Goal: Transaction & Acquisition: Book appointment/travel/reservation

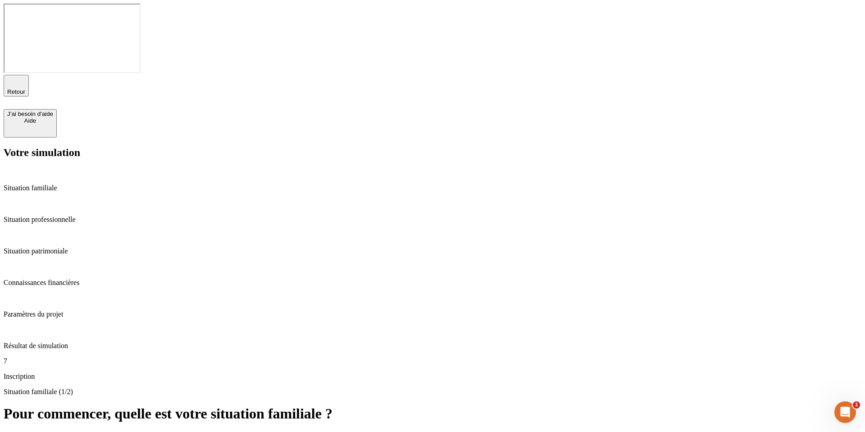
click at [77, 342] on p "Résultat de simulation" at bounding box center [433, 346] width 858 height 8
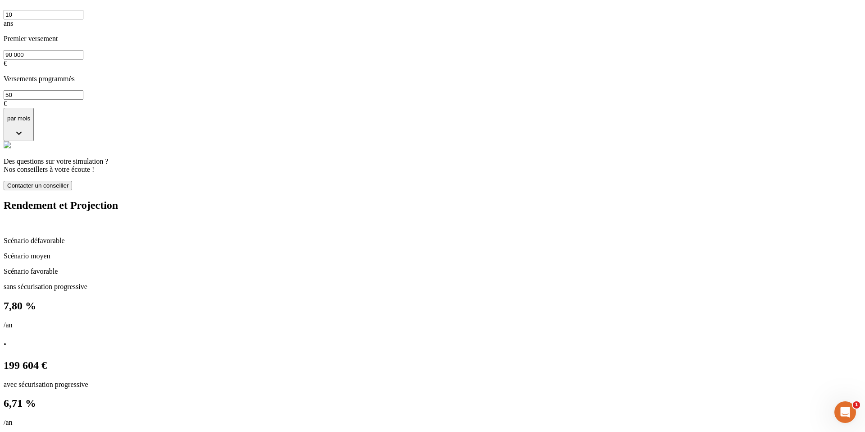
scroll to position [475, 0]
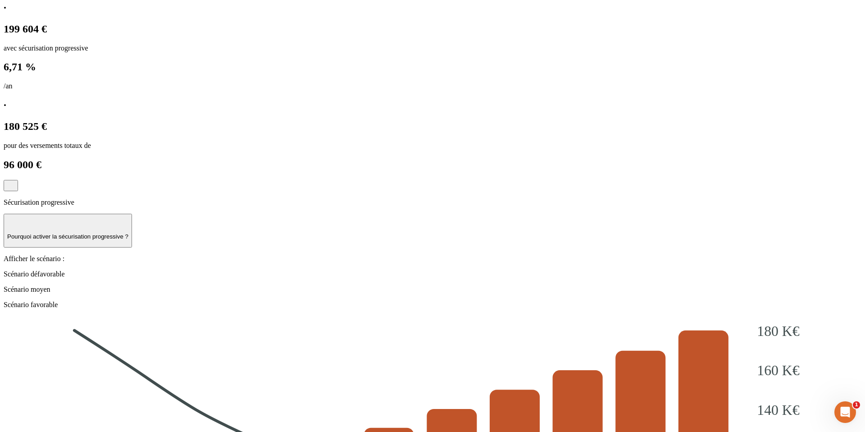
scroll to position [807, 0]
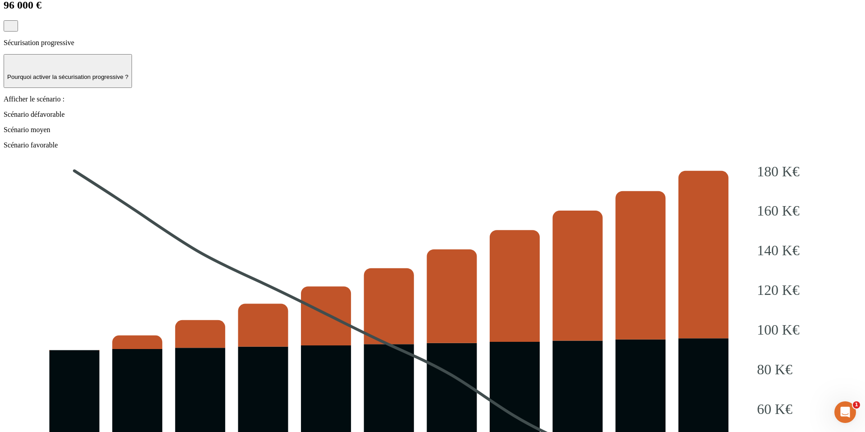
scroll to position [997, 0]
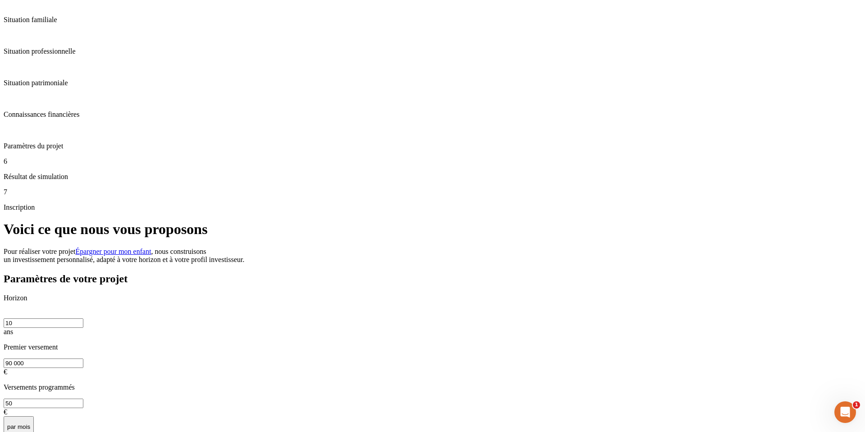
scroll to position [0, 0]
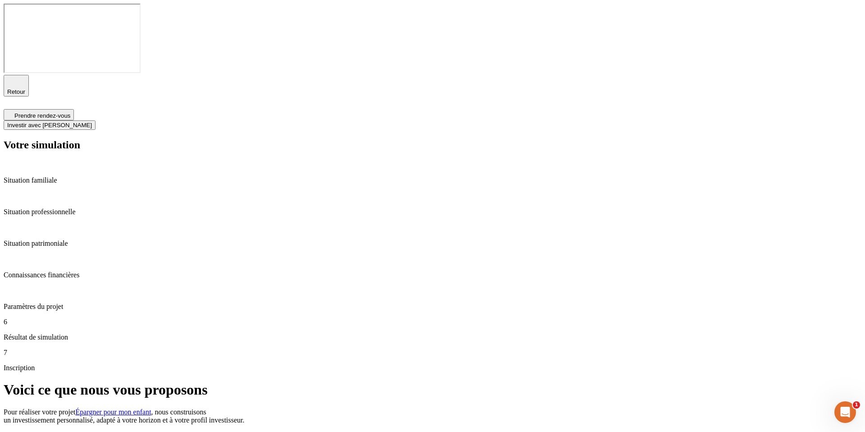
type input "0m,k ogj,^ù"
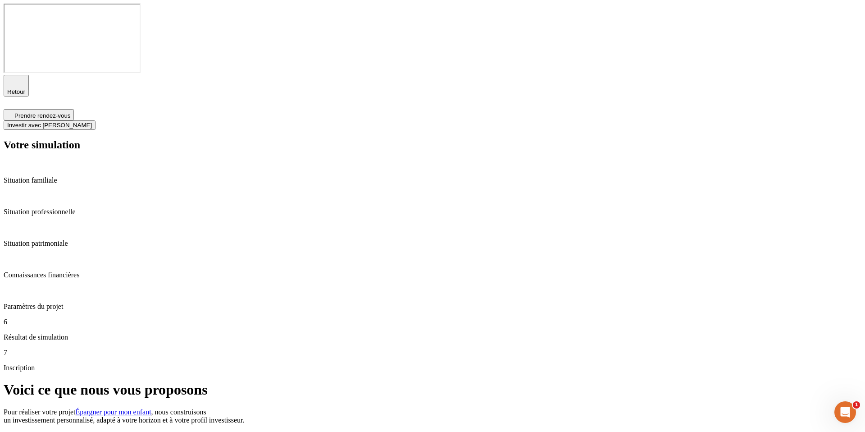
type input "06 00 00 00 00"
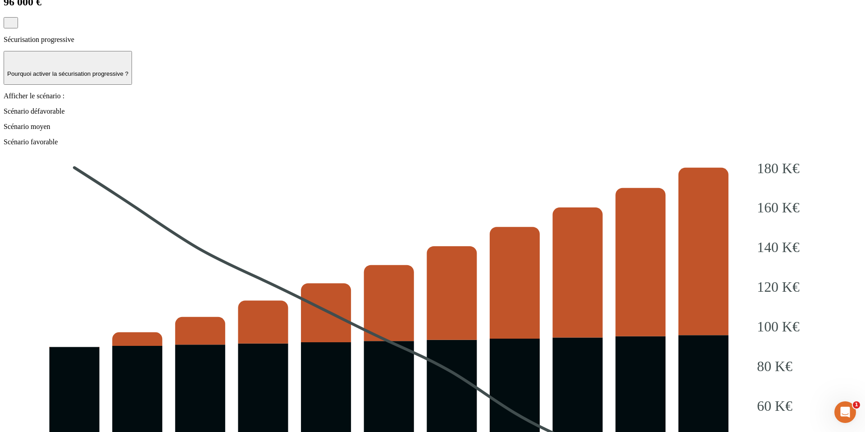
scroll to position [997, 0]
